Goal: Navigation & Orientation: Find specific page/section

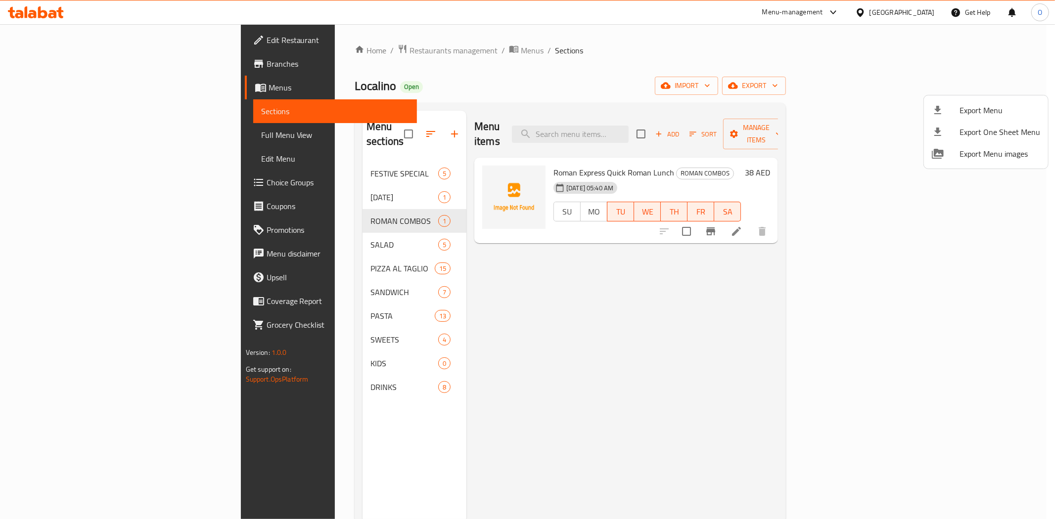
click at [878, 11] on div at bounding box center [527, 259] width 1055 height 519
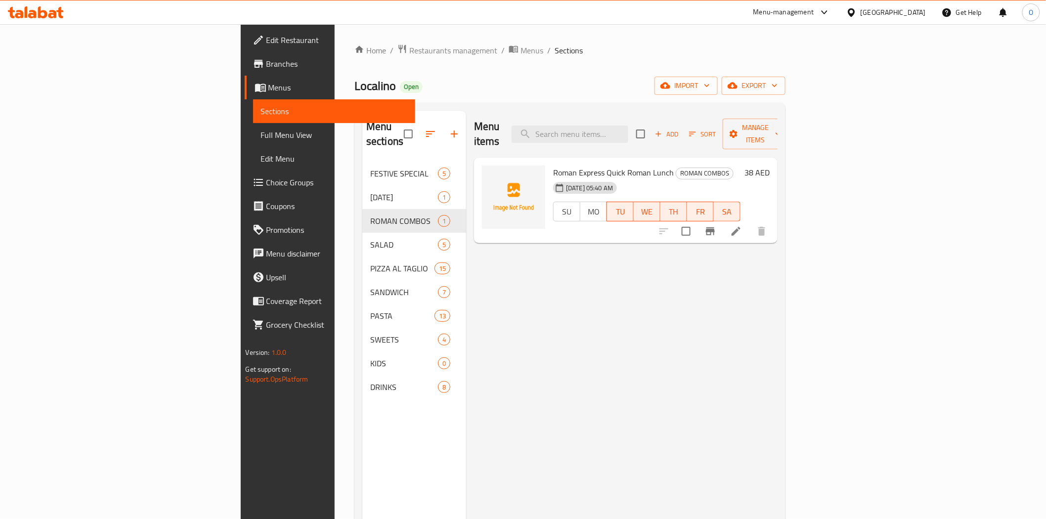
click at [878, 11] on div "[GEOGRAPHIC_DATA]" at bounding box center [893, 12] width 65 height 11
click at [798, 171] on div "[GEOGRAPHIC_DATA]" at bounding box center [819, 170] width 65 height 11
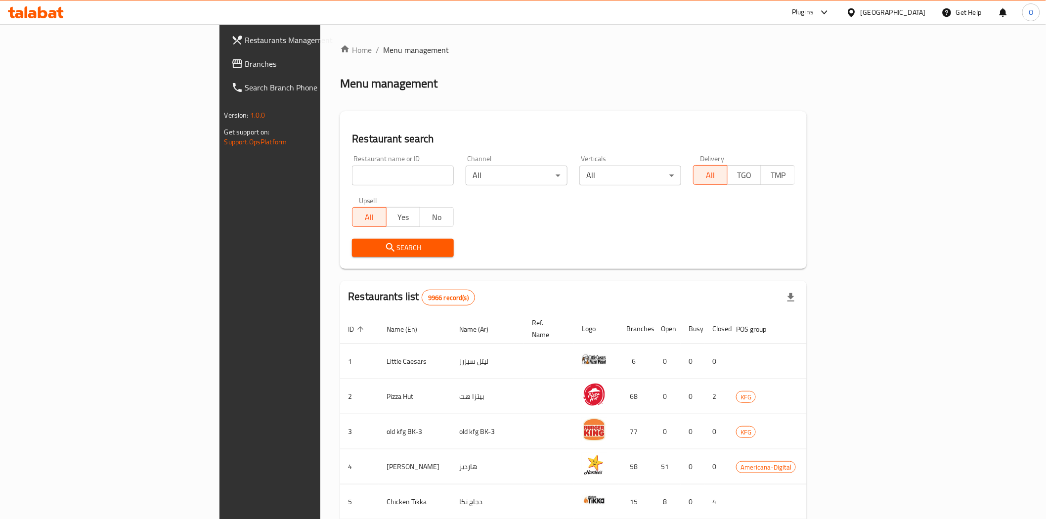
click at [245, 67] on span "Branches" at bounding box center [315, 64] width 141 height 12
